Goal: Use online tool/utility: Use online tool/utility

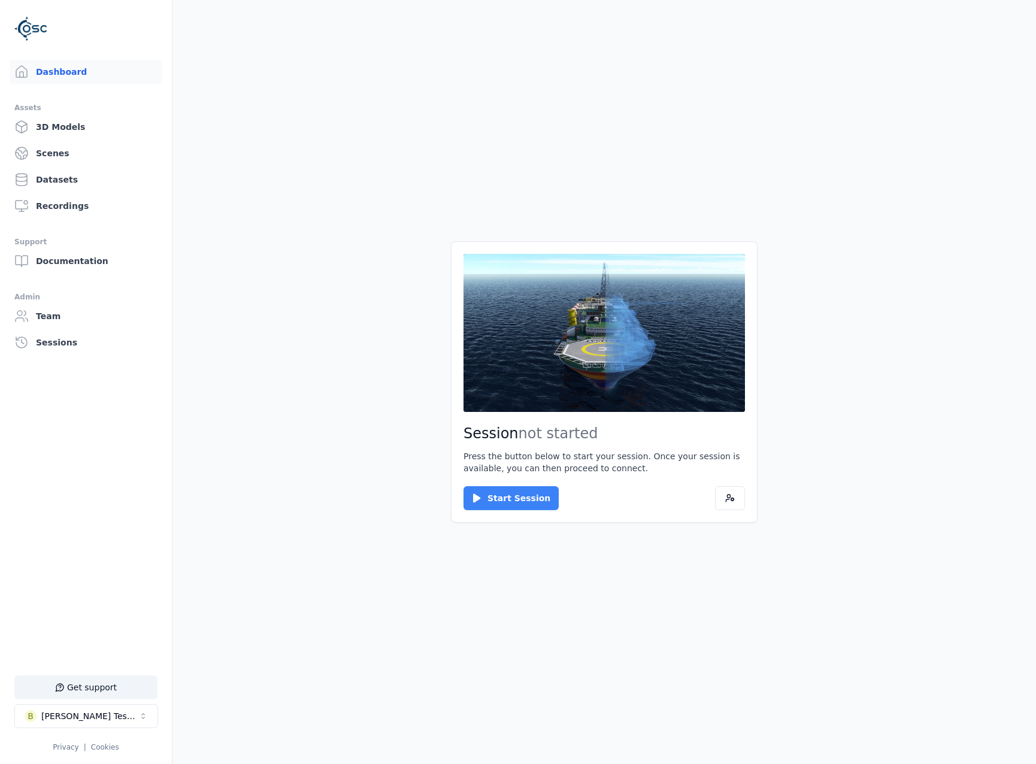
click at [516, 490] on button "Start Session" at bounding box center [510, 498] width 95 height 24
click at [481, 495] on button "Connect" at bounding box center [490, 498] width 55 height 24
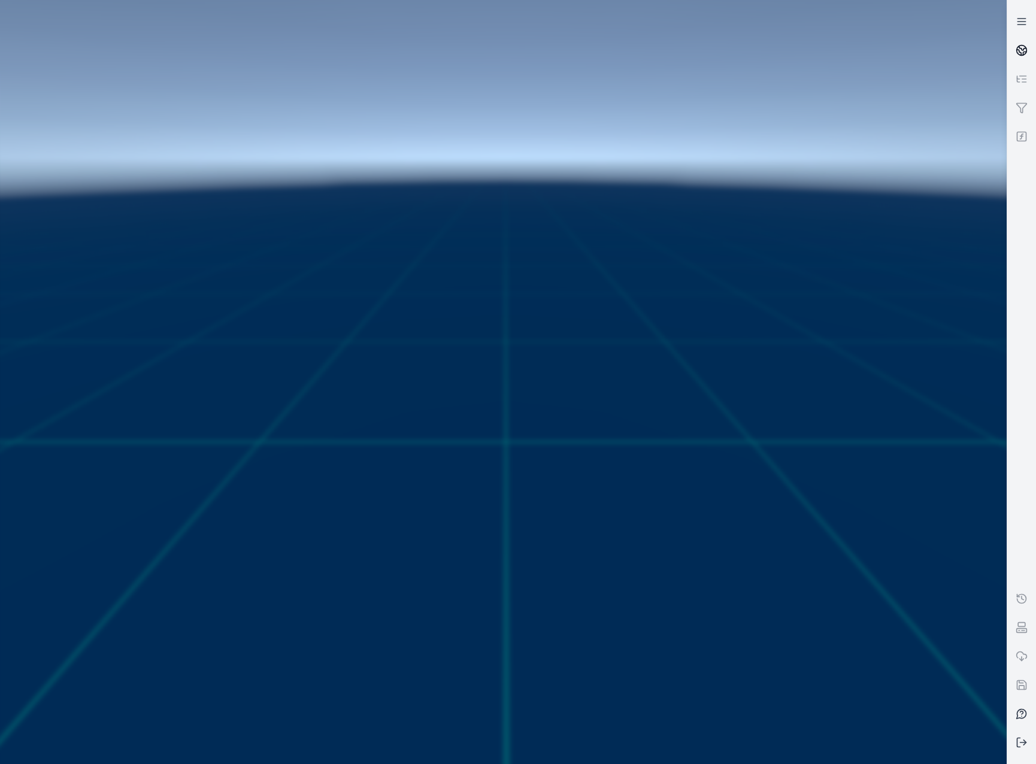
click at [1024, 46] on circle at bounding box center [1022, 51] width 10 height 10
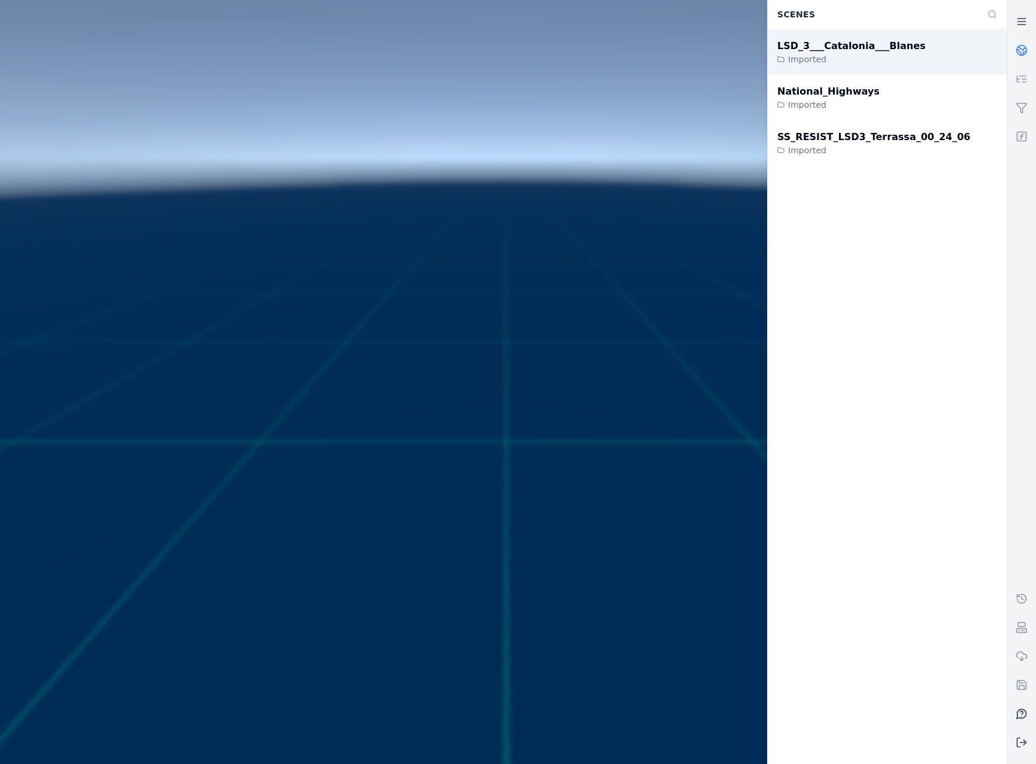
click at [841, 50] on div "LSD_3___Catalonia___Blanes" at bounding box center [851, 46] width 149 height 14
